Goal: Task Accomplishment & Management: Use online tool/utility

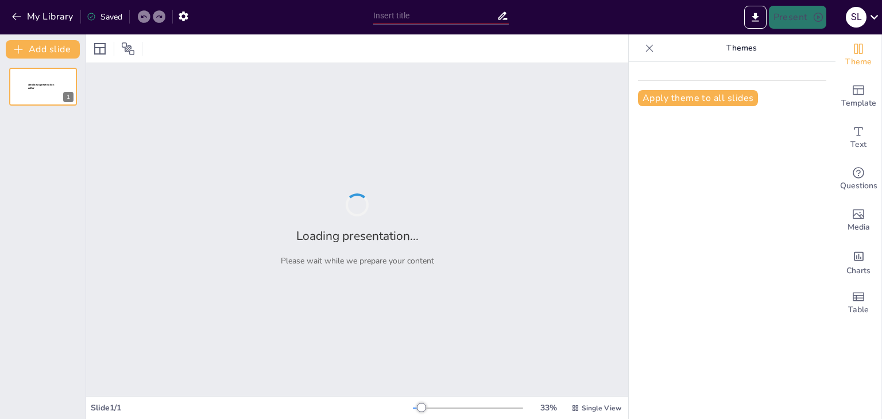
type input "Impacto Económico y Productivo de un Nuevo Proceso [PERSON_NAME] de mIL-2noα"
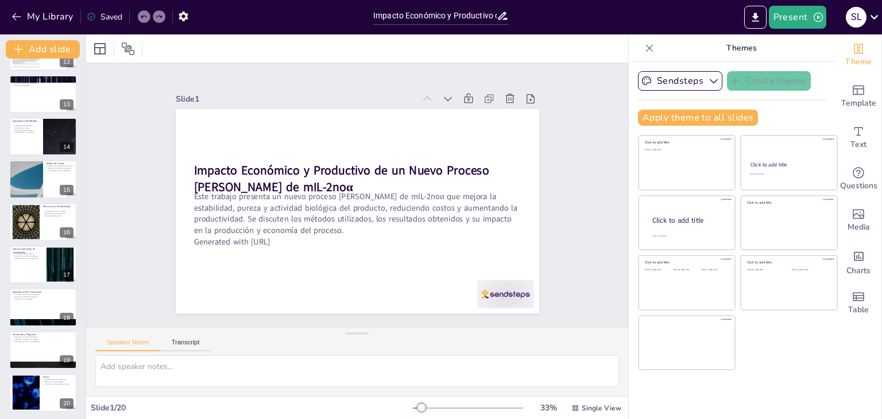
scroll to position [507, 0]
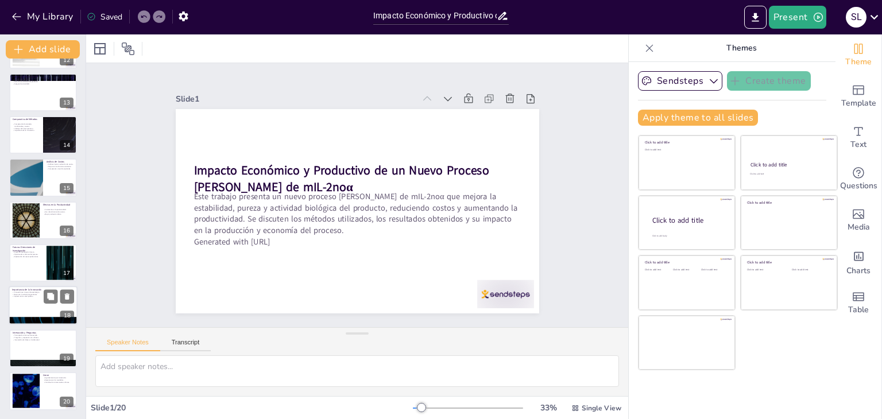
click at [21, 312] on div at bounding box center [43, 305] width 69 height 39
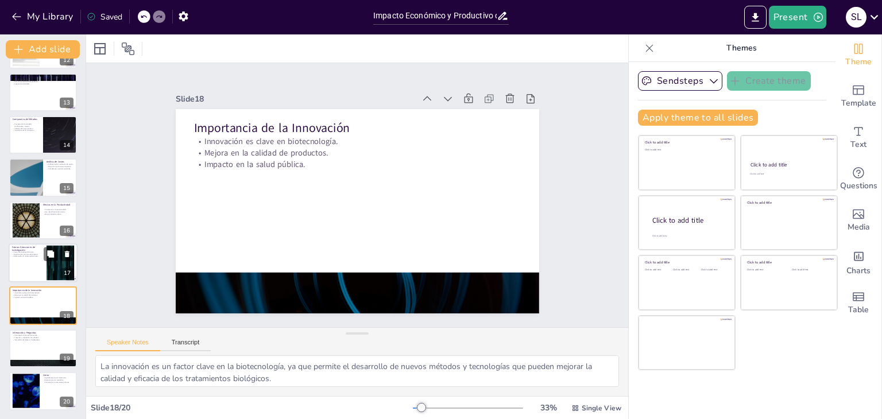
click at [32, 267] on div at bounding box center [43, 262] width 69 height 39
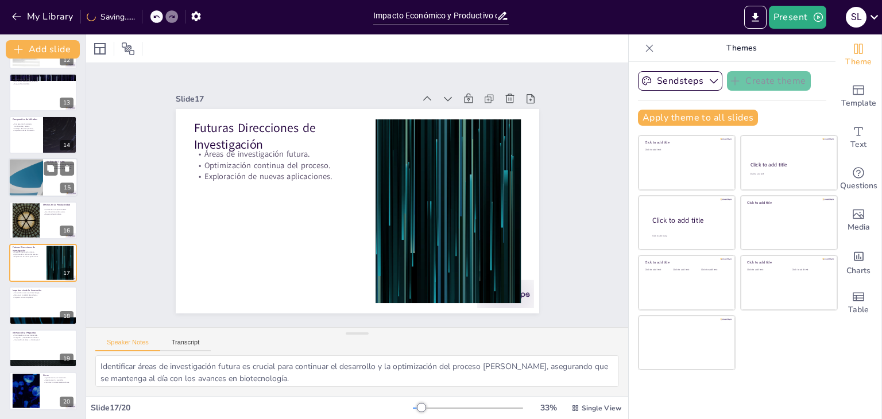
click at [40, 175] on div at bounding box center [25, 177] width 69 height 39
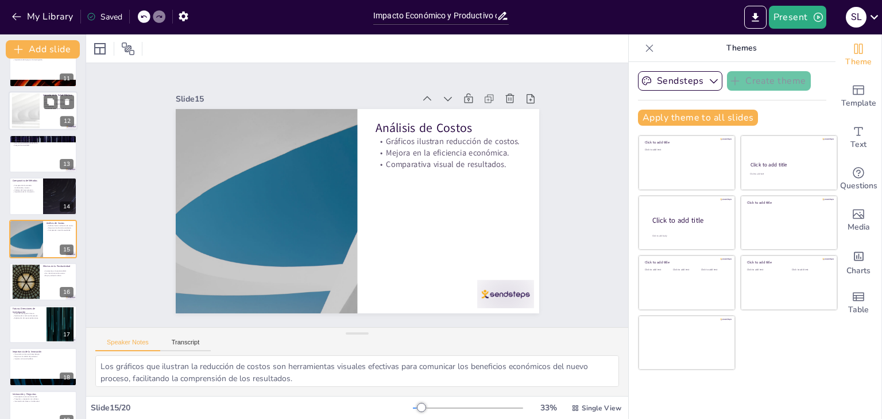
click at [48, 111] on div at bounding box center [43, 110] width 69 height 39
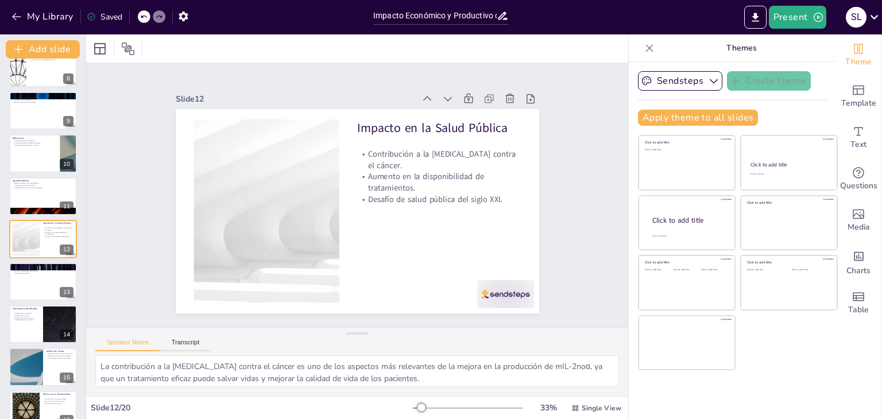
scroll to position [2, 0]
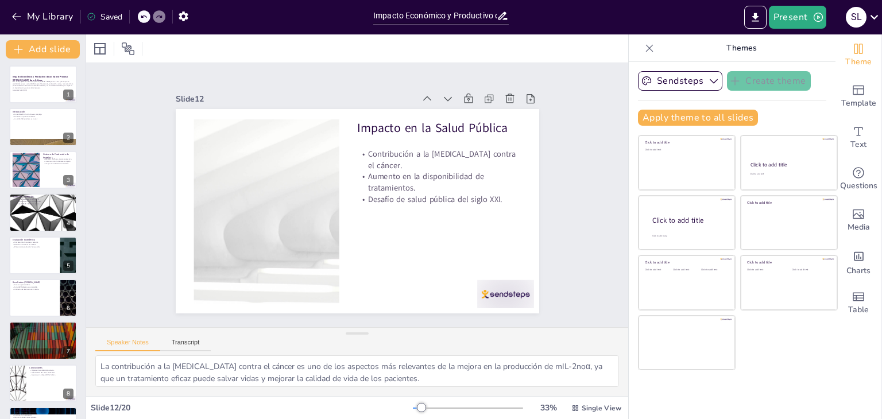
click at [36, 267] on div at bounding box center [43, 255] width 69 height 39
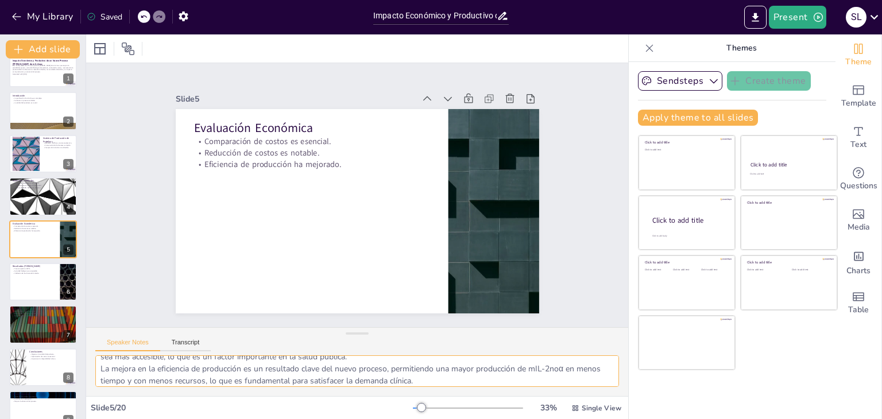
scroll to position [51, 0]
click at [60, 162] on div at bounding box center [43, 153] width 69 height 39
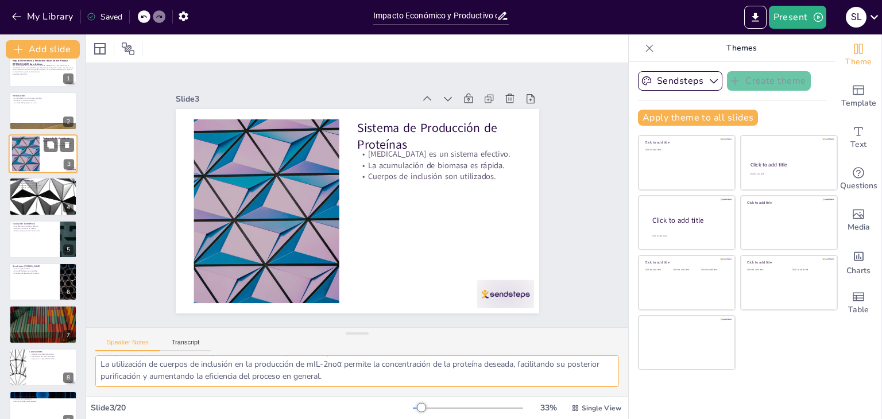
scroll to position [0, 0]
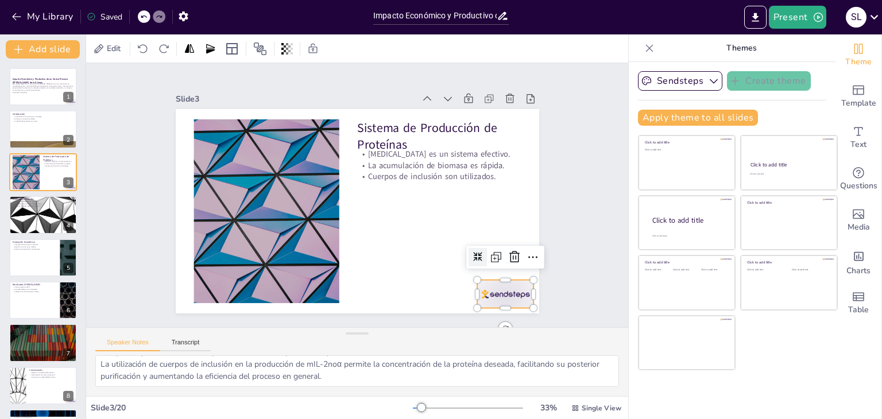
click at [491, 293] on div at bounding box center [494, 309] width 60 height 34
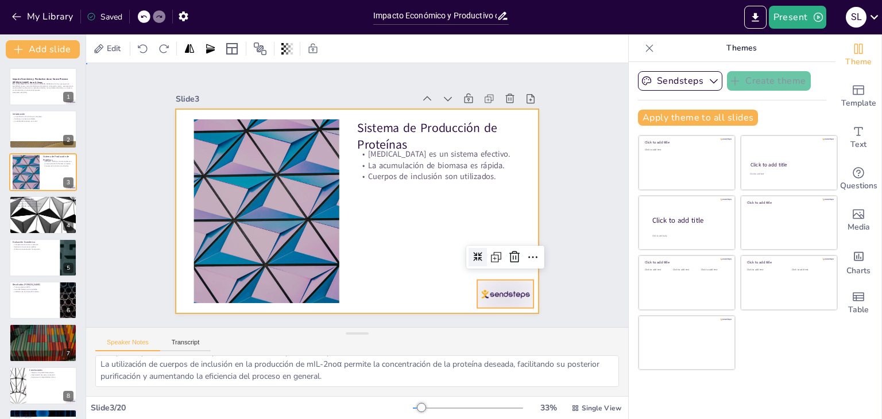
click at [381, 271] on div at bounding box center [355, 211] width 383 height 241
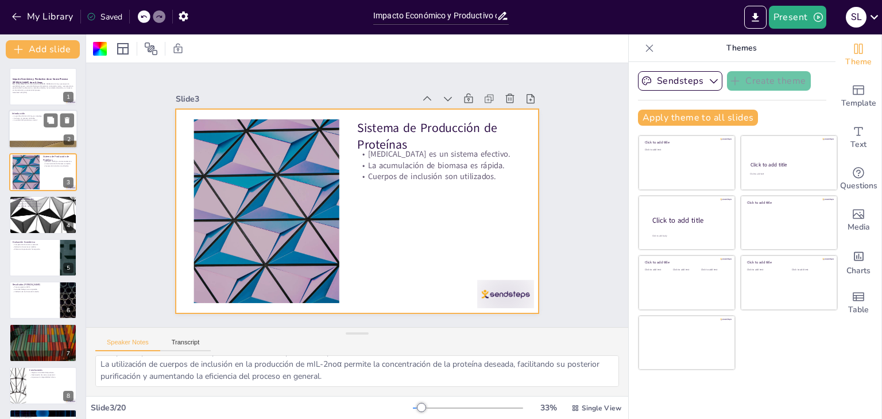
click at [43, 117] on p "Se busca un proceso confiable." at bounding box center [43, 118] width 62 height 2
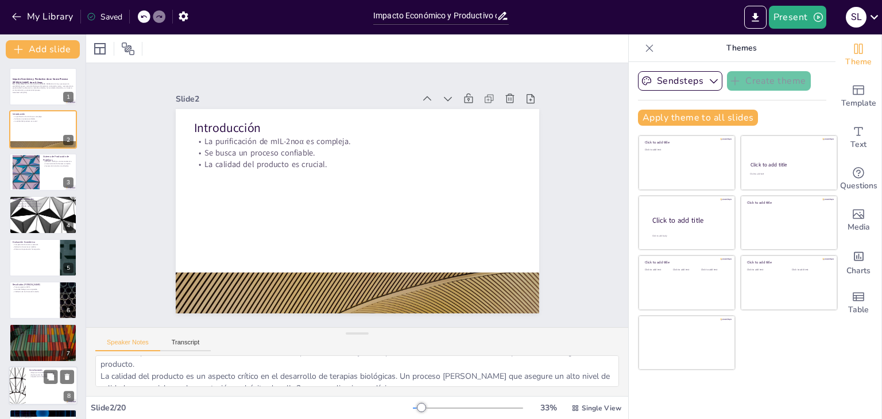
click at [51, 389] on div at bounding box center [43, 385] width 69 height 39
type textarea "La mejora en la calidad del producto es un resultado clave del nuevo proceso de…"
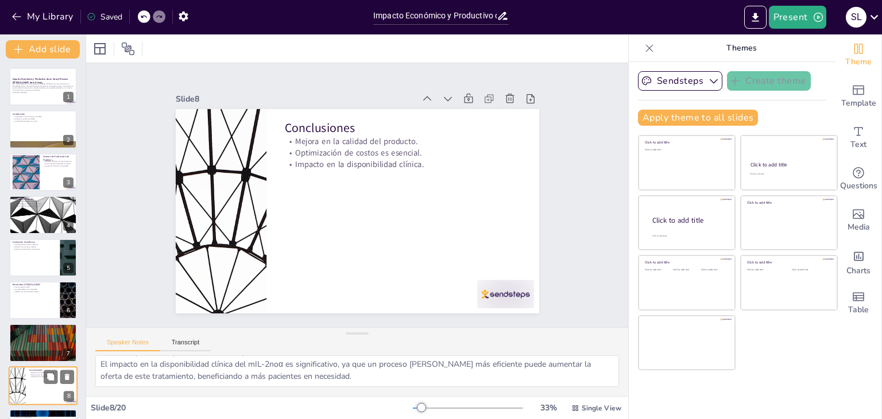
scroll to position [147, 0]
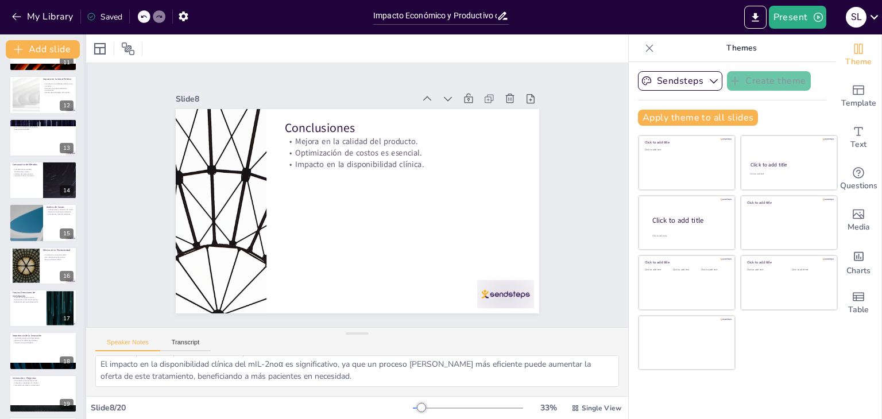
click at [83, 387] on div at bounding box center [85, 226] width 5 height 385
click at [83, 387] on div "Add slide Impacto Económico y Productivo de un Nuevo Proceso de Purificación de…" at bounding box center [43, 226] width 86 height 385
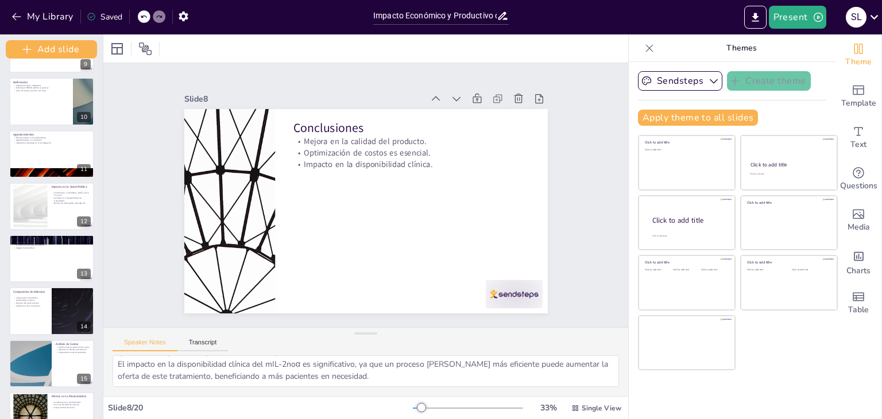
scroll to position [461, 0]
click at [83, 387] on div "Impacto Económico y Productivo de un Nuevo Proceso de Purificación de mIL-2noα …" at bounding box center [51, 127] width 103 height 1043
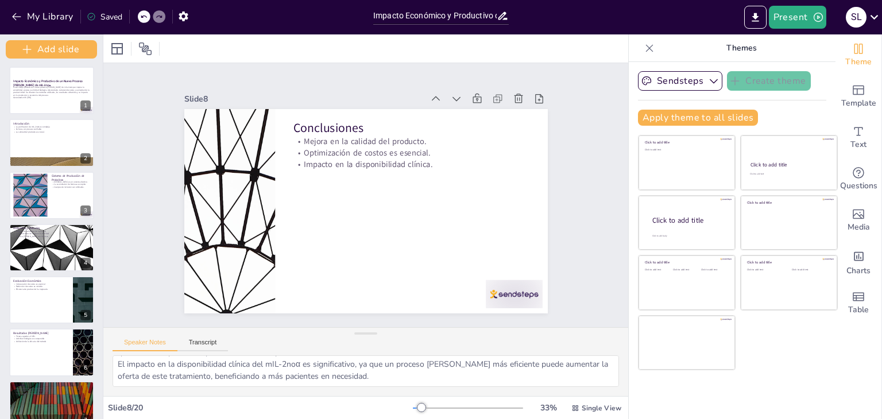
scroll to position [1, 0]
click at [48, 95] on p "Este trabajo presenta un nuevo proceso [PERSON_NAME] de mIL-2noα que mejora la …" at bounding box center [52, 91] width 78 height 11
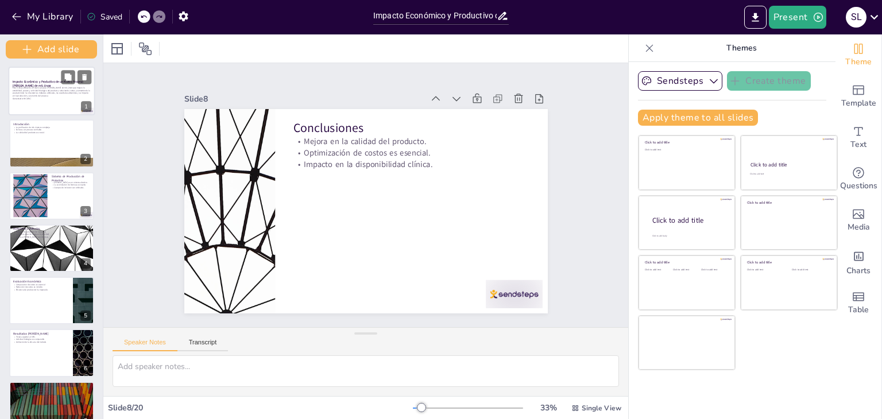
scroll to position [0, 0]
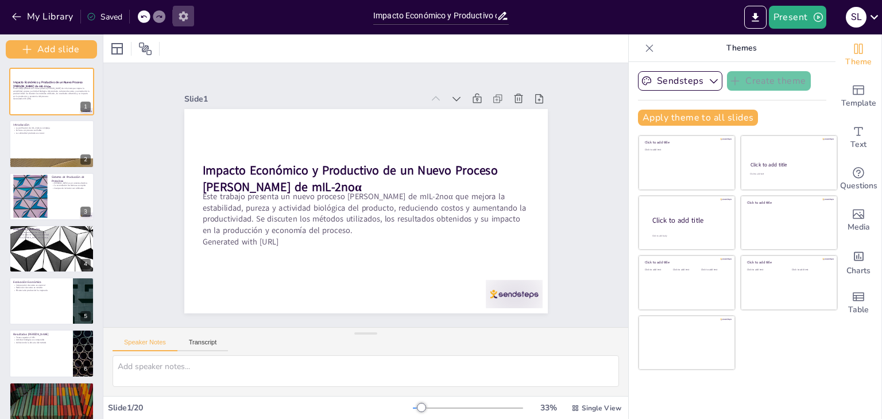
click at [183, 18] on icon "button" at bounding box center [182, 16] width 9 height 10
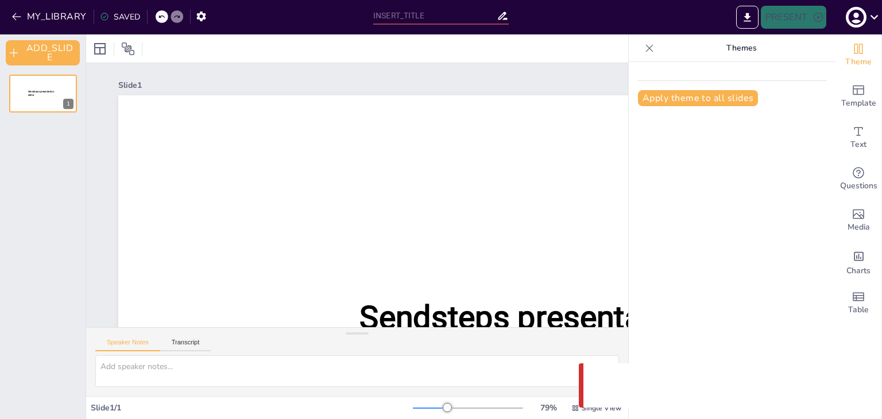
type input "Impacto Económico y Productivo de un Nuevo Proceso [PERSON_NAME] de mIL-2noα"
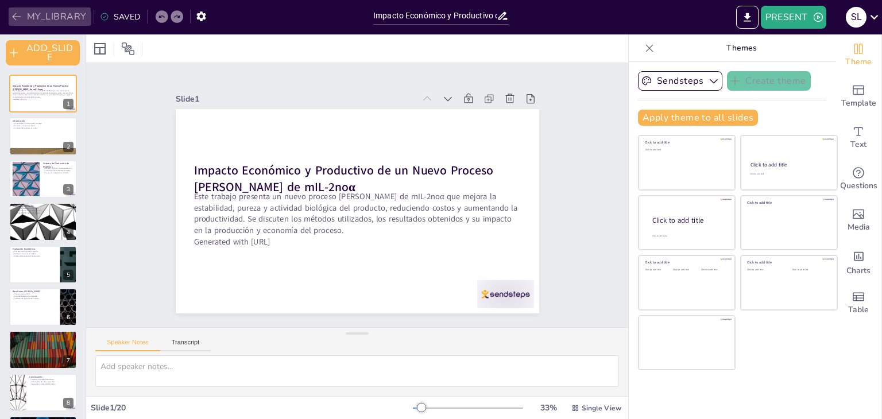
click at [14, 18] on icon "button" at bounding box center [16, 16] width 11 height 11
click at [876, 17] on icon at bounding box center [874, 17] width 8 height 5
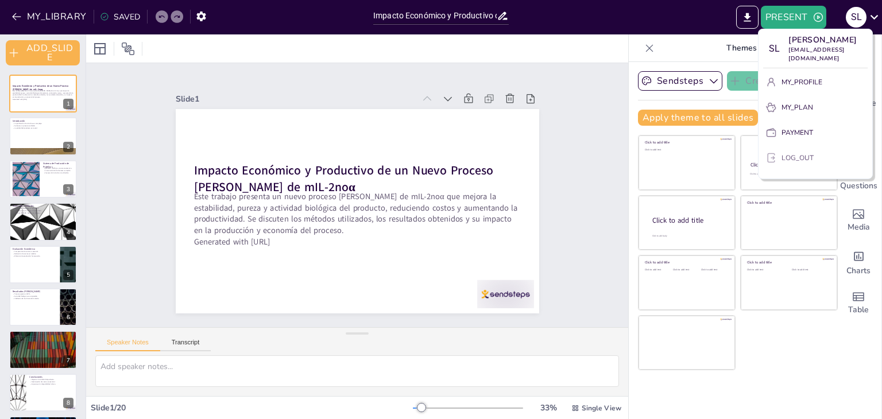
click at [799, 153] on p "LOG_OUT" at bounding box center [797, 158] width 32 height 10
